Goal: Information Seeking & Learning: Learn about a topic

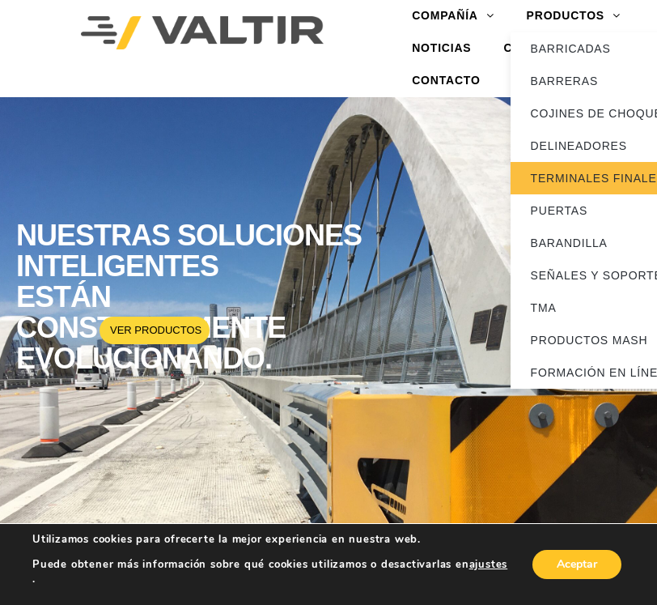
click at [559, 174] on font "TERMINALES FINALES" at bounding box center [598, 178] width 134 height 13
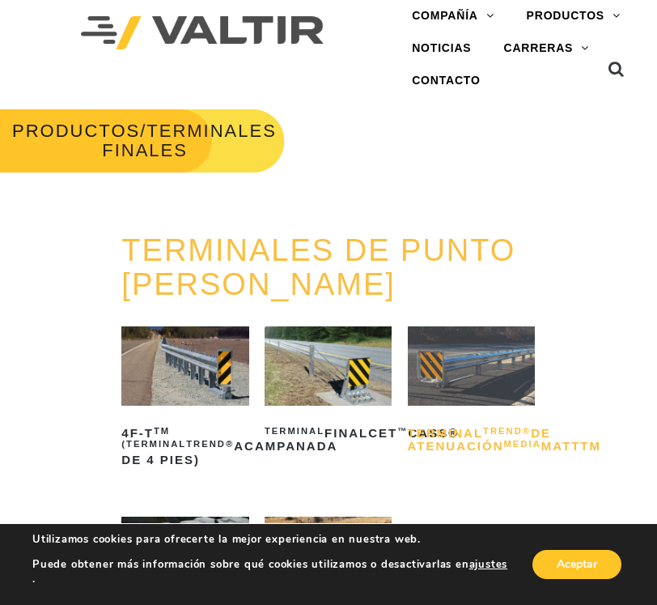
click at [459, 440] on font "Terminal" at bounding box center [446, 433] width 76 height 14
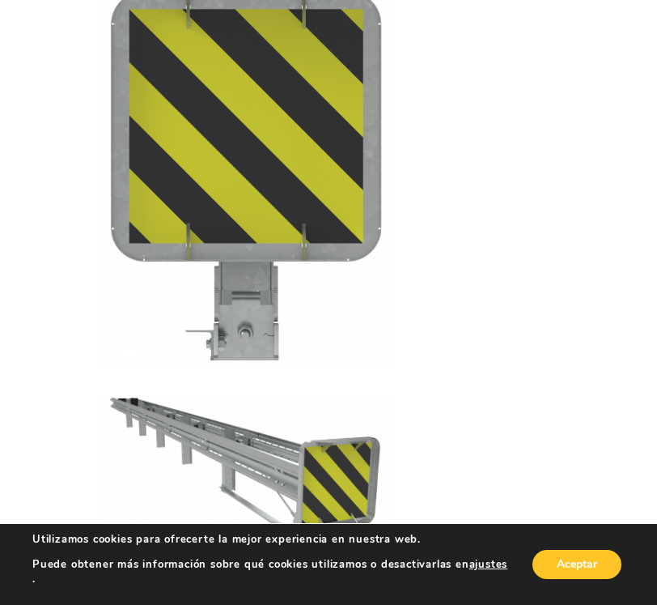
scroll to position [3562, 0]
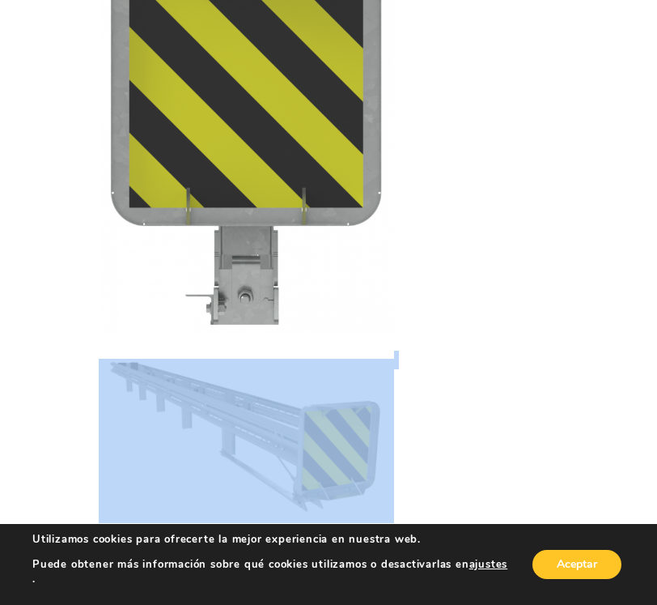
drag, startPoint x: 397, startPoint y: 332, endPoint x: 347, endPoint y: 174, distance: 165.4
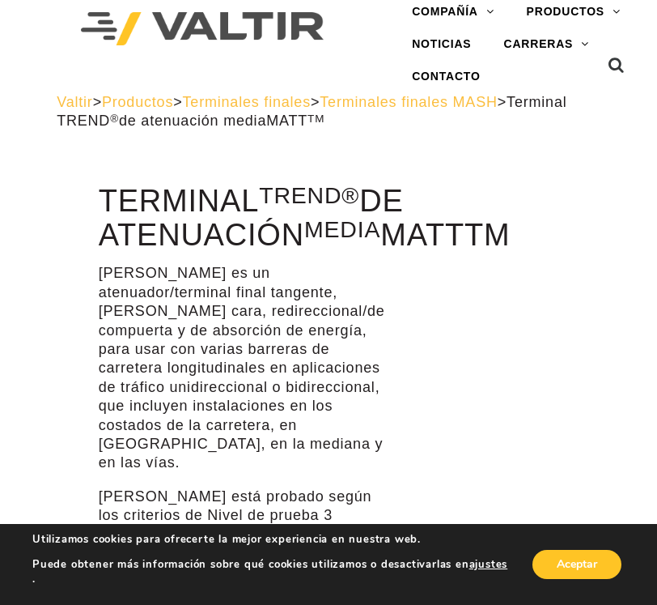
scroll to position [0, 0]
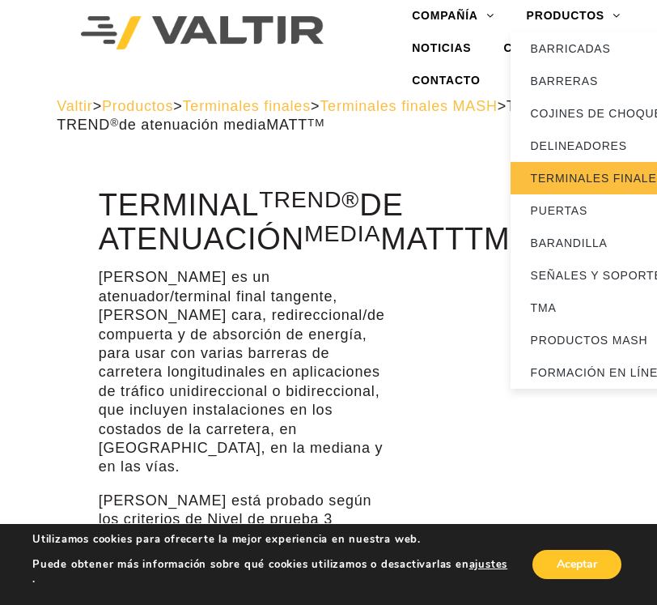
click at [580, 169] on link "TERMINALES FINALES" at bounding box center [612, 178] width 202 height 32
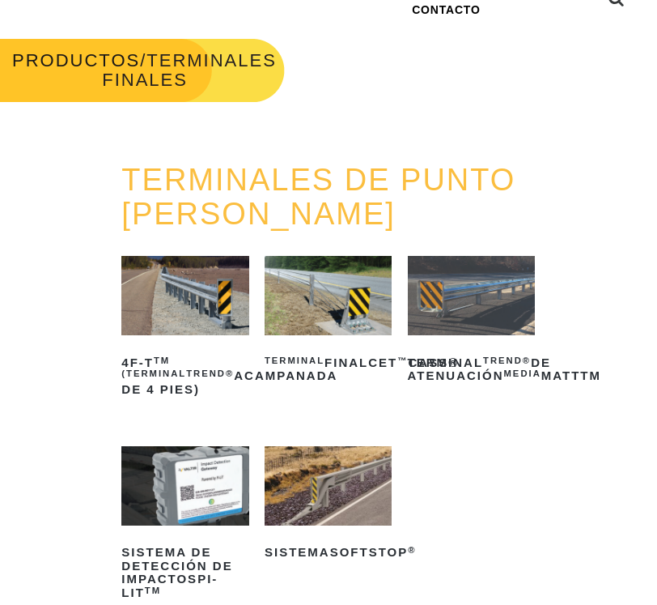
scroll to position [243, 0]
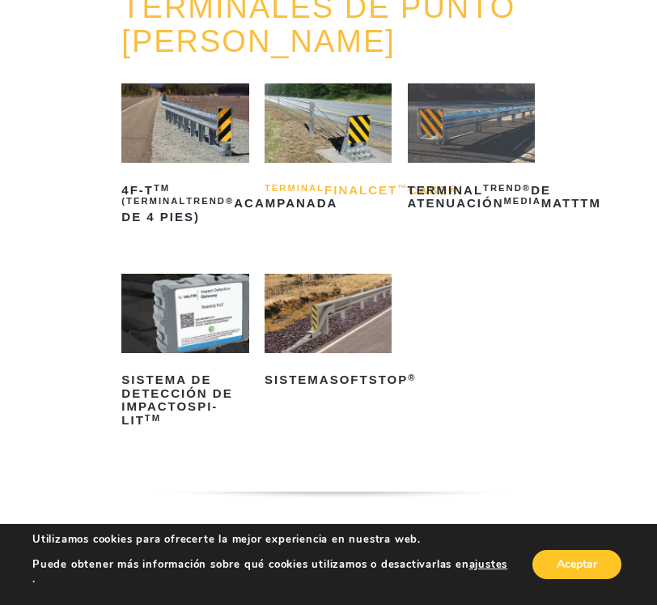
click at [398, 193] on font "™" at bounding box center [403, 188] width 11 height 10
click at [476, 147] on img at bounding box center [471, 122] width 127 height 79
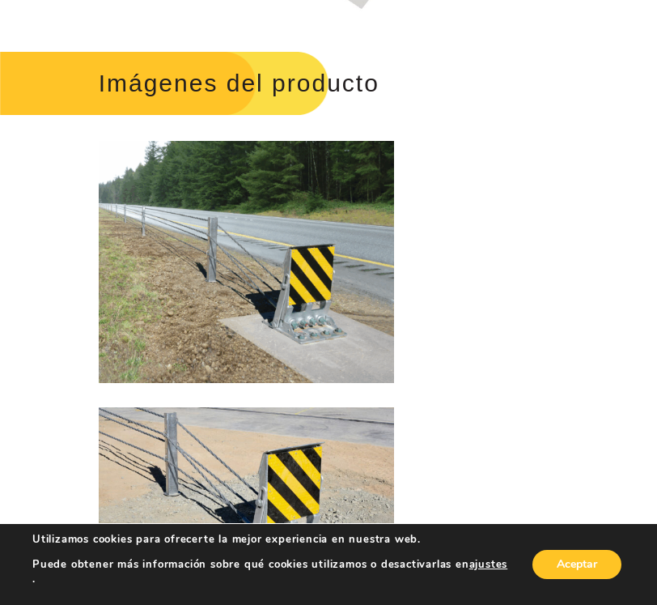
scroll to position [2753, 0]
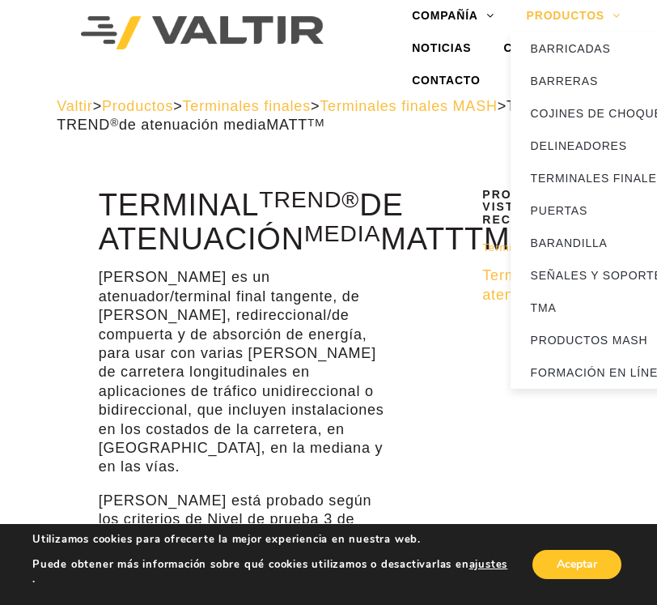
click at [585, 15] on font "PRODUCTOS" at bounding box center [566, 15] width 78 height 13
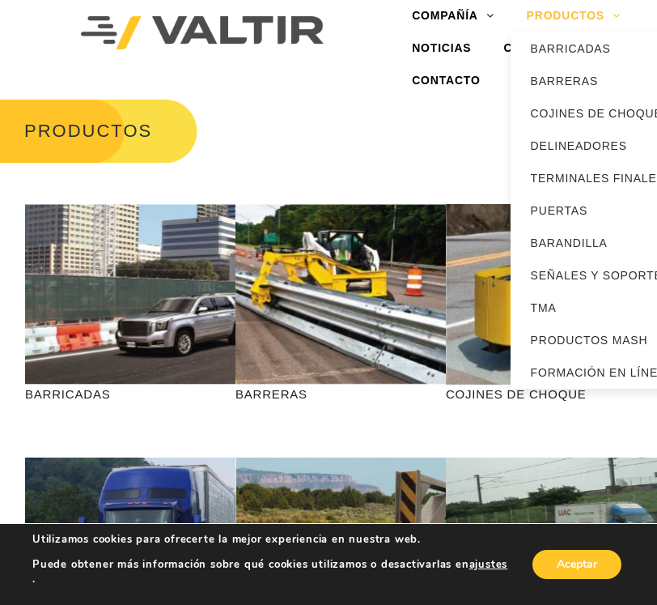
click at [578, 15] on font "PRODUCTOS" at bounding box center [566, 15] width 78 height 13
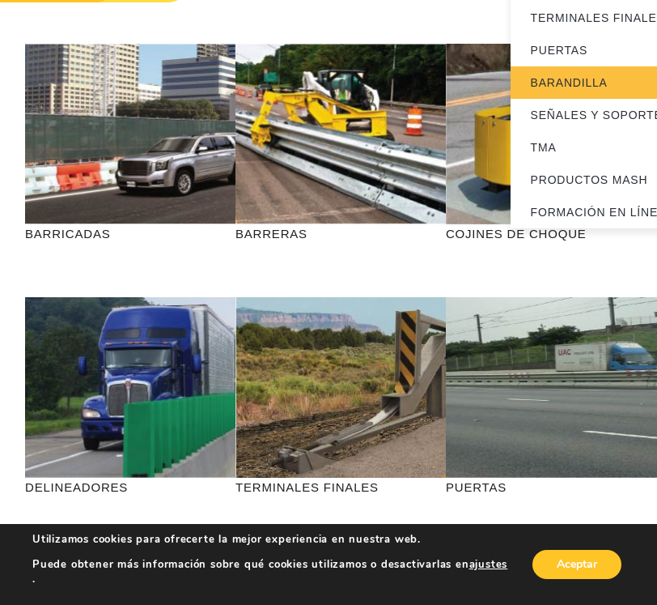
scroll to position [162, 0]
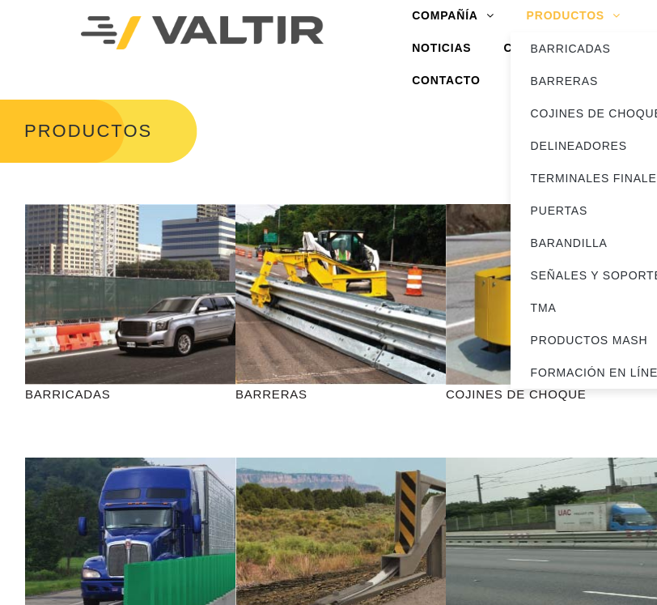
click at [588, 9] on font "PRODUCTOS" at bounding box center [566, 15] width 78 height 13
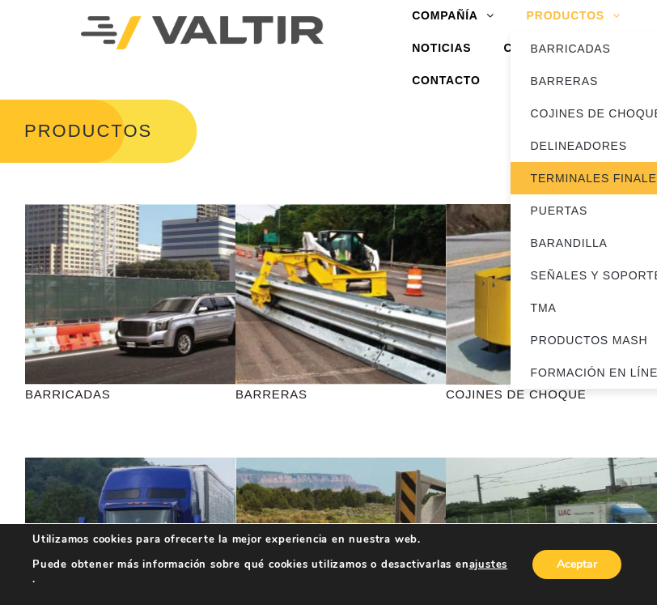
click at [621, 176] on font "TERMINALES FINALES" at bounding box center [598, 178] width 134 height 13
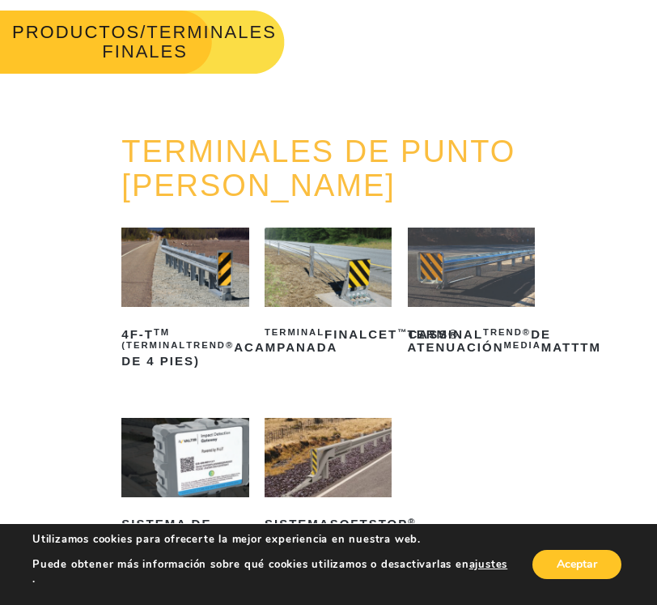
scroll to position [162, 0]
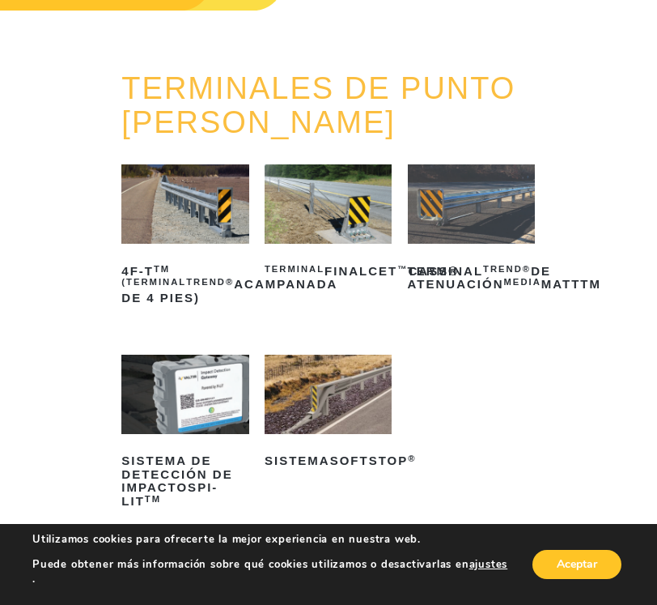
click at [471, 240] on img at bounding box center [471, 203] width 127 height 79
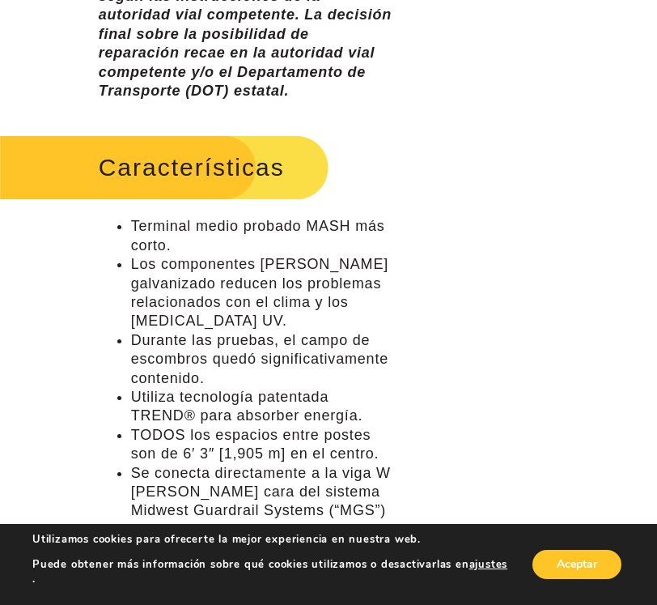
scroll to position [1457, 0]
